Goal: Information Seeking & Learning: Learn about a topic

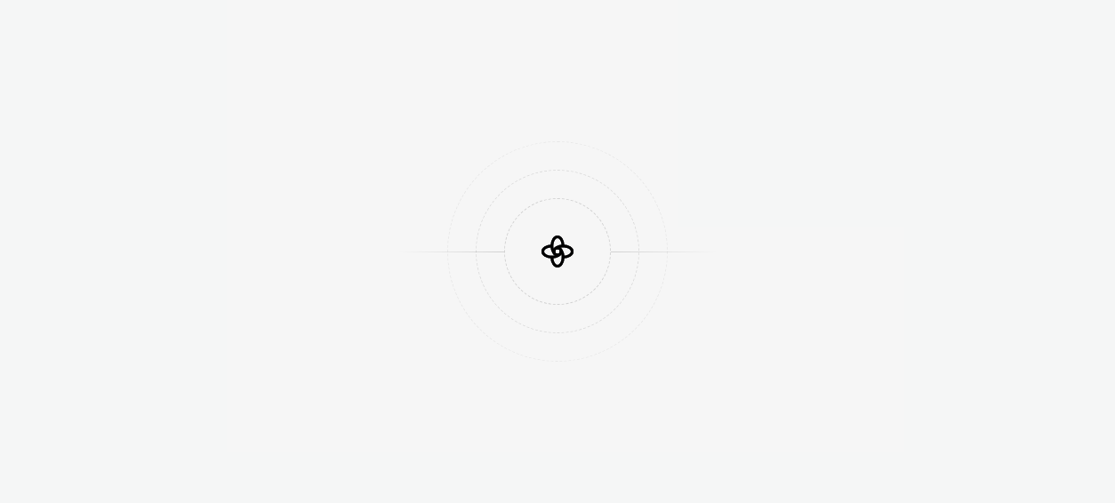
click at [820, 83] on div at bounding box center [557, 251] width 1115 height 503
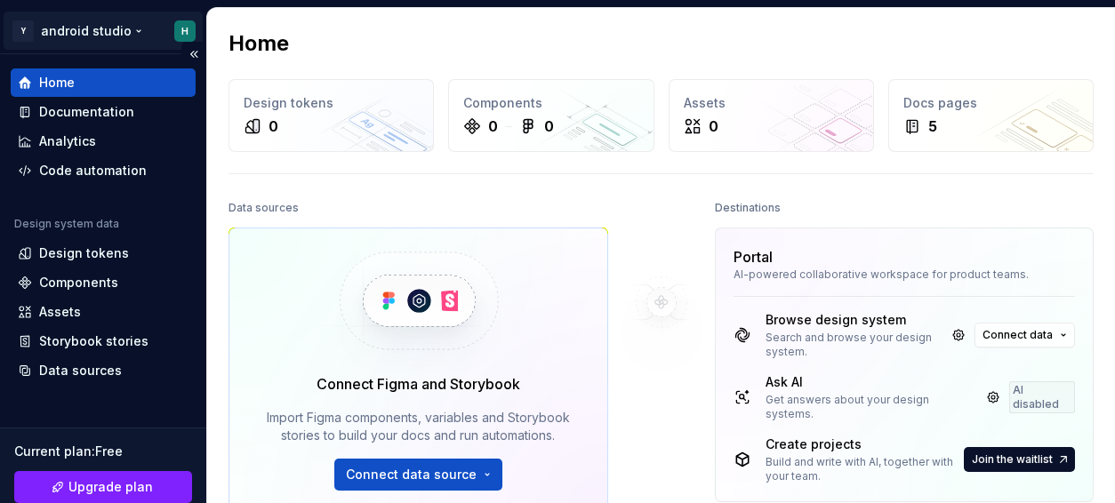
click at [134, 30] on html "Y android studio H Home Documentation Analytics Code automation Design system d…" at bounding box center [557, 251] width 1115 height 503
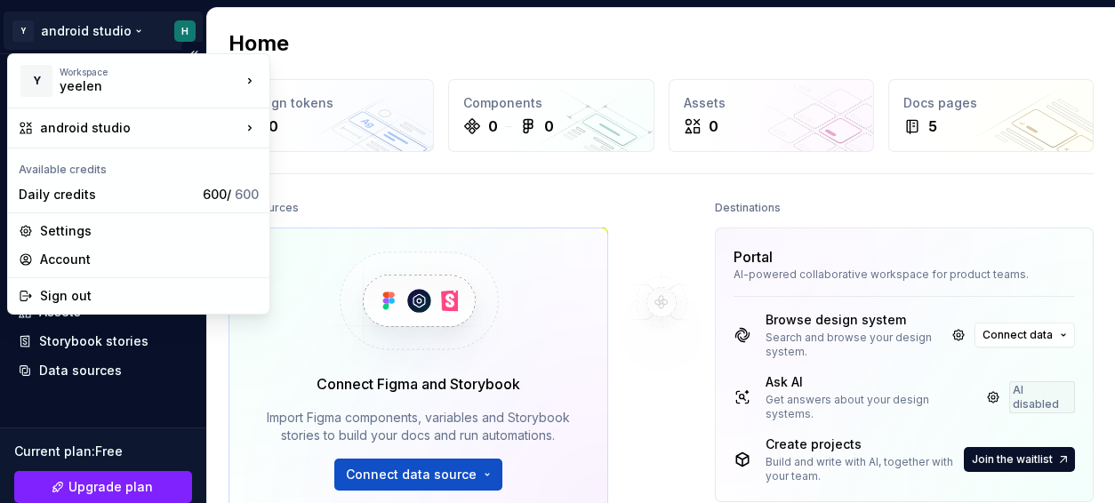
click at [134, 30] on html "Y android studio H Home Documentation Analytics Code automation Design system d…" at bounding box center [557, 251] width 1115 height 503
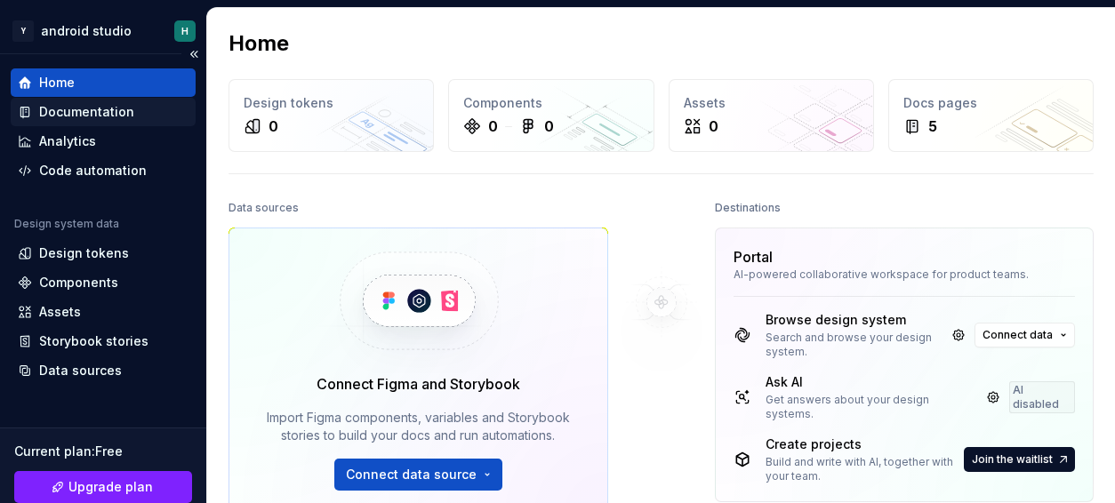
click at [136, 107] on div "Documentation" at bounding box center [103, 112] width 171 height 18
click at [98, 112] on div "Documentation" at bounding box center [86, 112] width 95 height 18
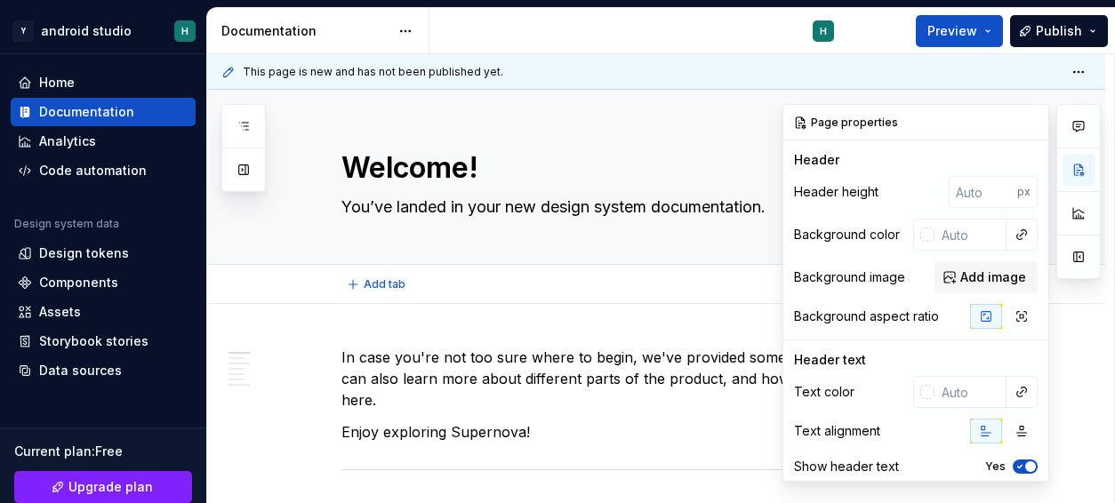
type textarea "*"
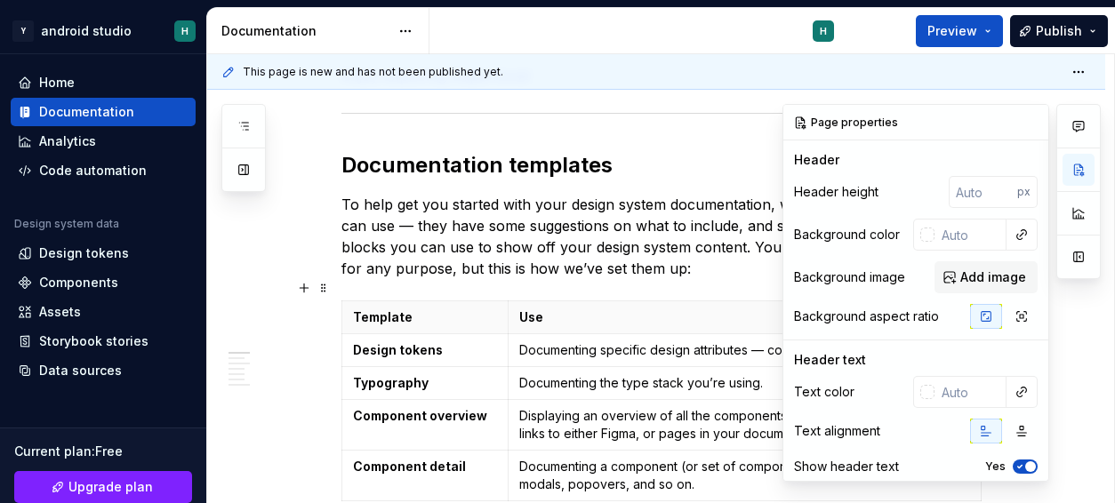
scroll to position [316, 0]
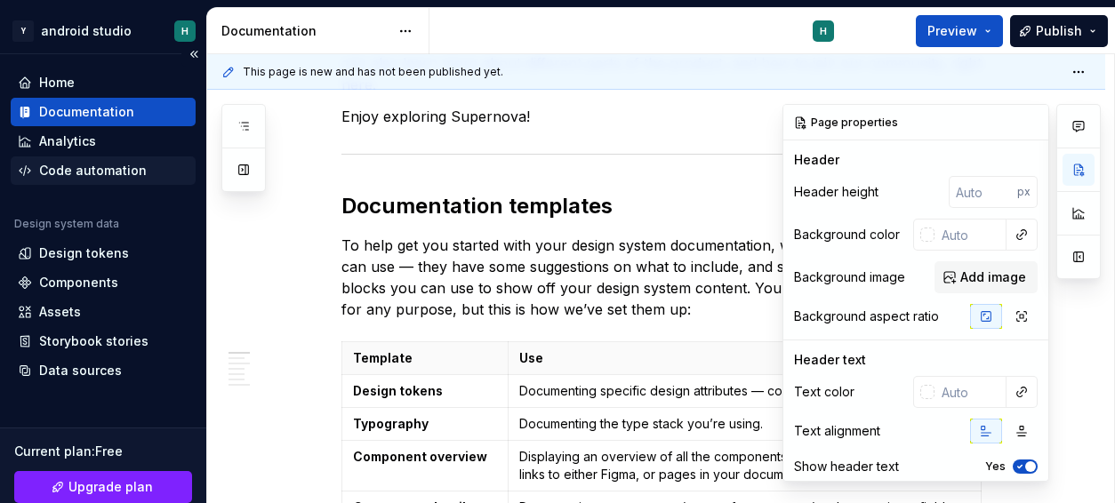
click at [93, 164] on div "Code automation" at bounding box center [93, 171] width 108 height 18
